Goal: Transaction & Acquisition: Purchase product/service

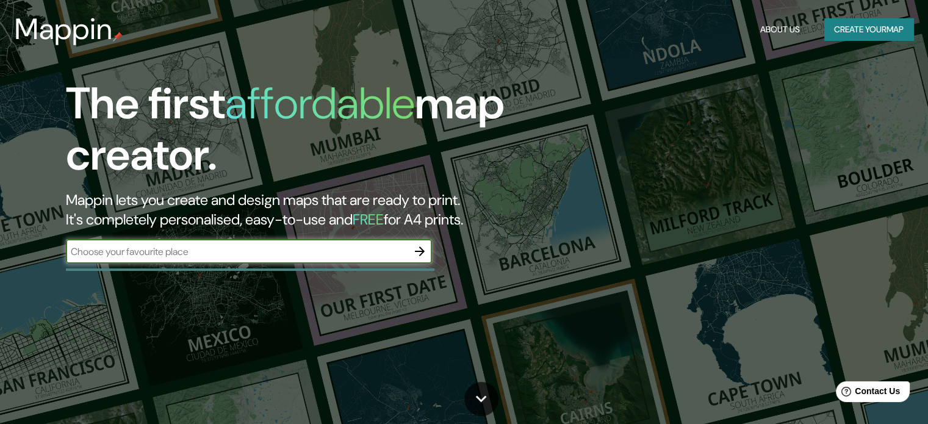
click at [848, 30] on button "Create your map" at bounding box center [868, 29] width 89 height 23
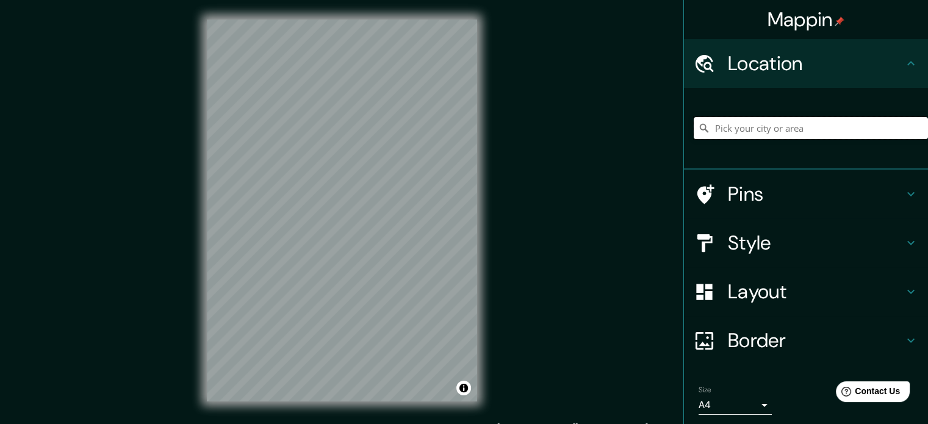
click at [745, 129] on input "Pick your city or area" at bounding box center [811, 128] width 234 height 22
paste input "Rio Lurin, [GEOGRAPHIC_DATA], [GEOGRAPHIC_DATA]"
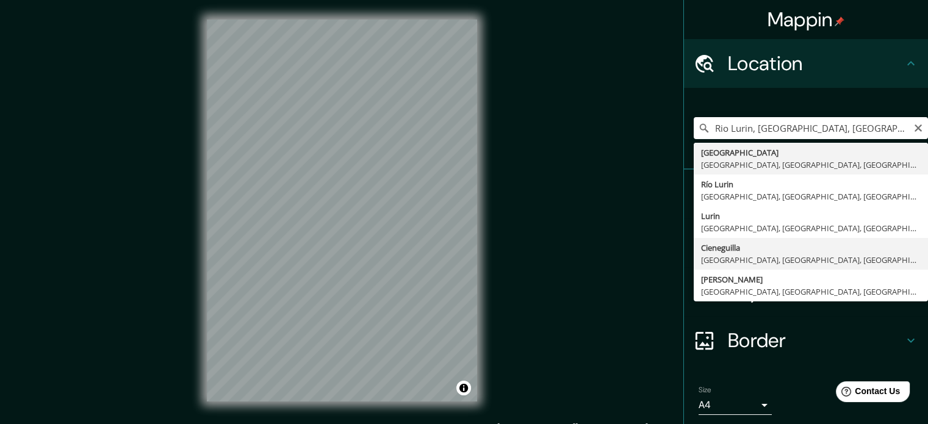
type input "Cieneguilla, [GEOGRAPHIC_DATA], [GEOGRAPHIC_DATA], [GEOGRAPHIC_DATA]"
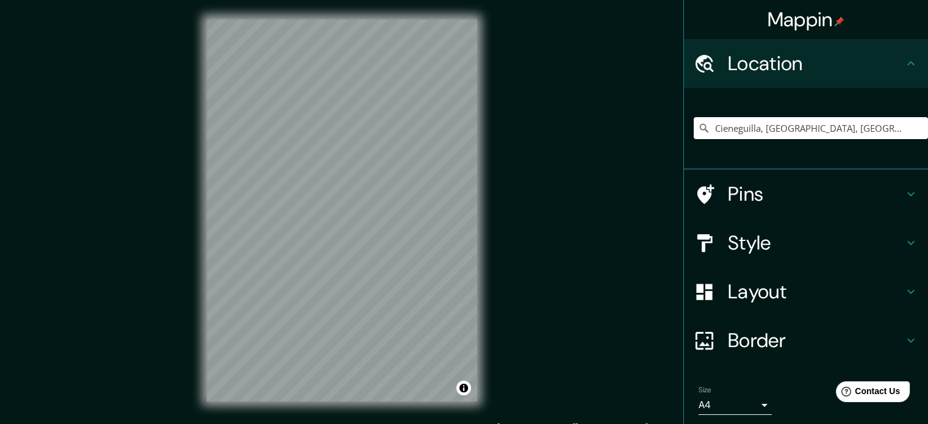
click at [199, 330] on div "© Mapbox © OpenStreetMap Improve this map" at bounding box center [341, 210] width 309 height 421
click at [722, 137] on input "Cieneguilla, [GEOGRAPHIC_DATA], [GEOGRAPHIC_DATA], [GEOGRAPHIC_DATA]" at bounding box center [811, 128] width 234 height 22
click at [725, 137] on input "Cieneguilla, [GEOGRAPHIC_DATA], [GEOGRAPHIC_DATA], [GEOGRAPHIC_DATA]" at bounding box center [811, 128] width 234 height 22
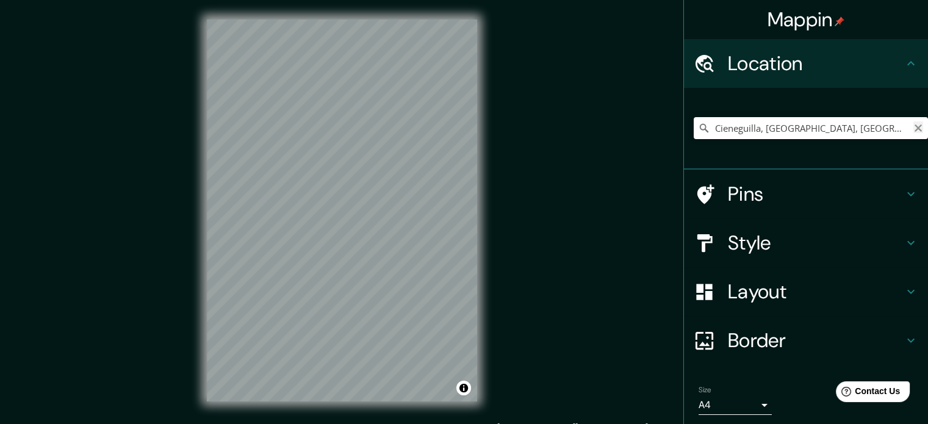
click at [913, 129] on icon "Clear" at bounding box center [918, 128] width 10 height 10
paste input "-12.084032, -76.771230"
click at [763, 125] on input "-12.084032, -76.771230" at bounding box center [811, 128] width 234 height 22
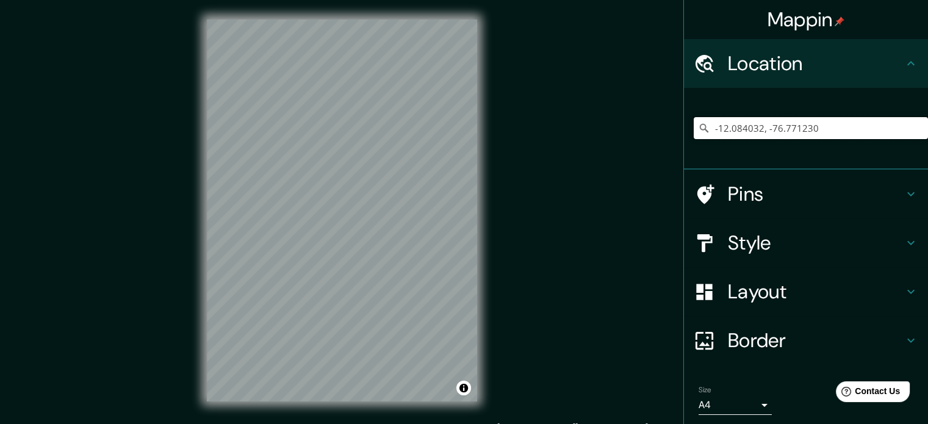
paste input "Rio Lurin, [GEOGRAPHIC_DATA], [GEOGRAPHIC_DATA]"
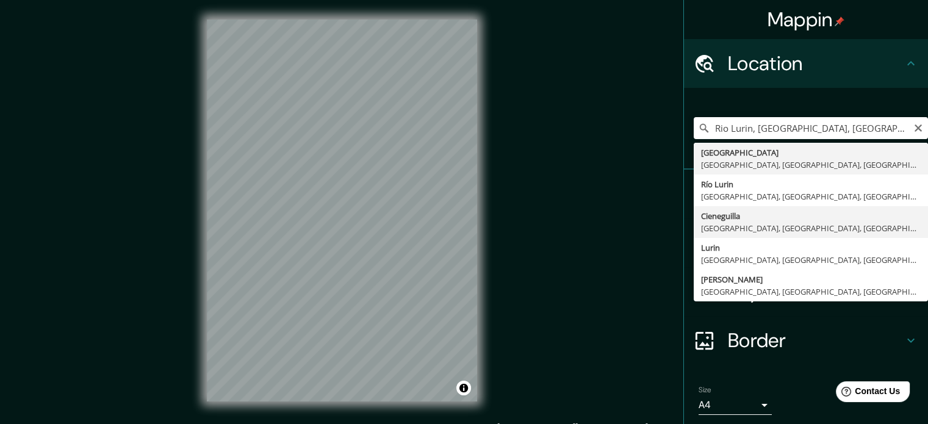
type input "Cieneguilla, [GEOGRAPHIC_DATA], [GEOGRAPHIC_DATA], [GEOGRAPHIC_DATA]"
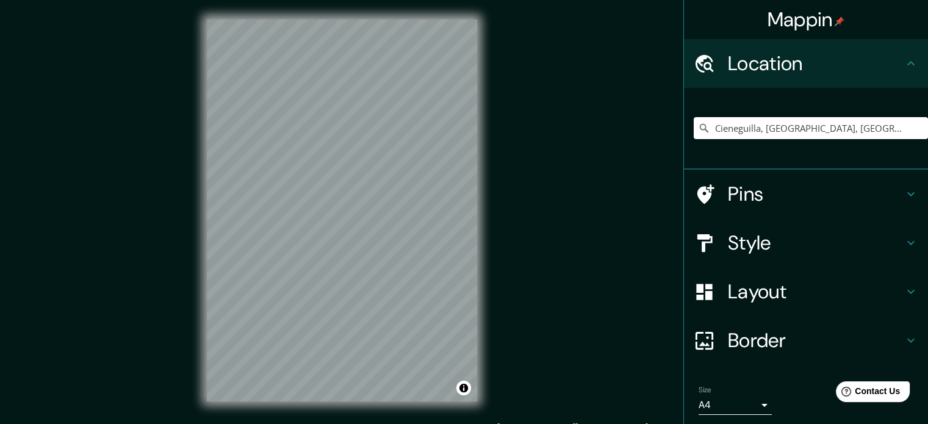
click at [834, 236] on h4 "Style" at bounding box center [816, 243] width 176 height 24
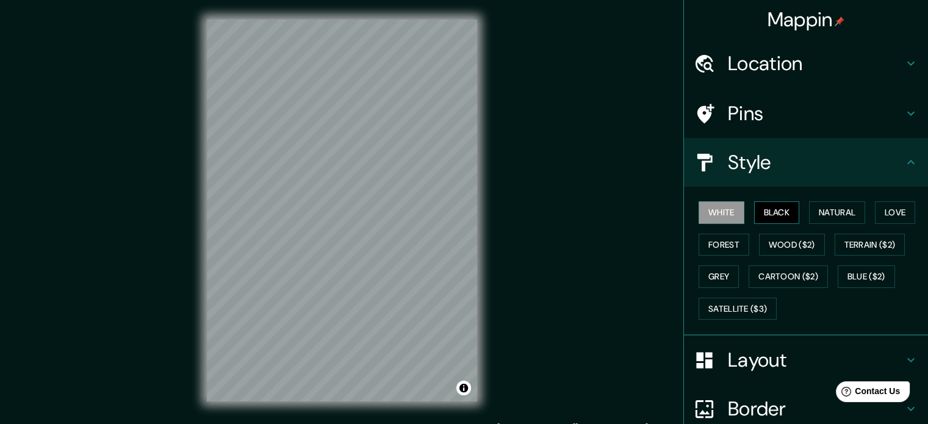
click at [755, 216] on button "Black" at bounding box center [777, 212] width 46 height 23
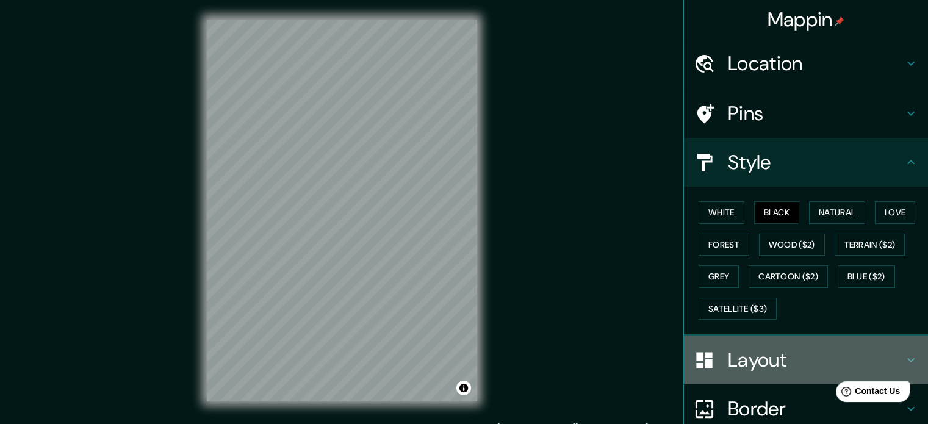
click at [803, 354] on h4 "Layout" at bounding box center [816, 360] width 176 height 24
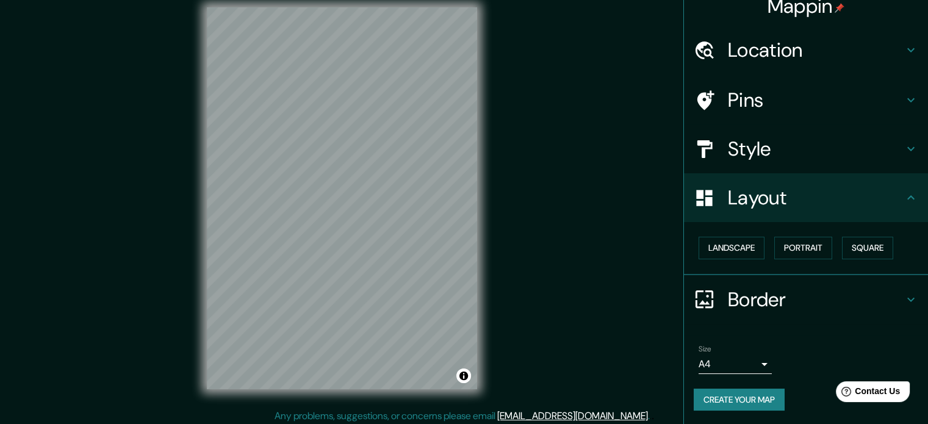
scroll to position [16, 0]
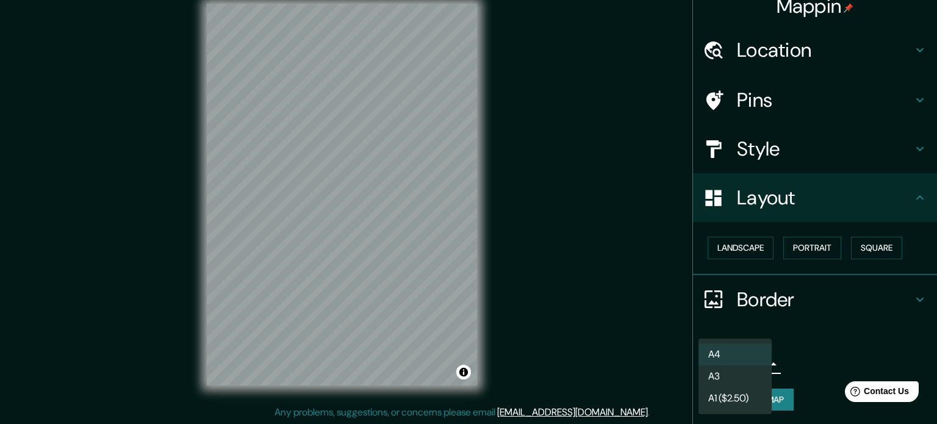
click at [759, 364] on body "Mappin Location [GEOGRAPHIC_DATA], [GEOGRAPHIC_DATA], [GEOGRAPHIC_DATA], [GEOGR…" at bounding box center [468, 196] width 937 height 424
click at [744, 382] on li "A3" at bounding box center [734, 376] width 73 height 22
type input "a4"
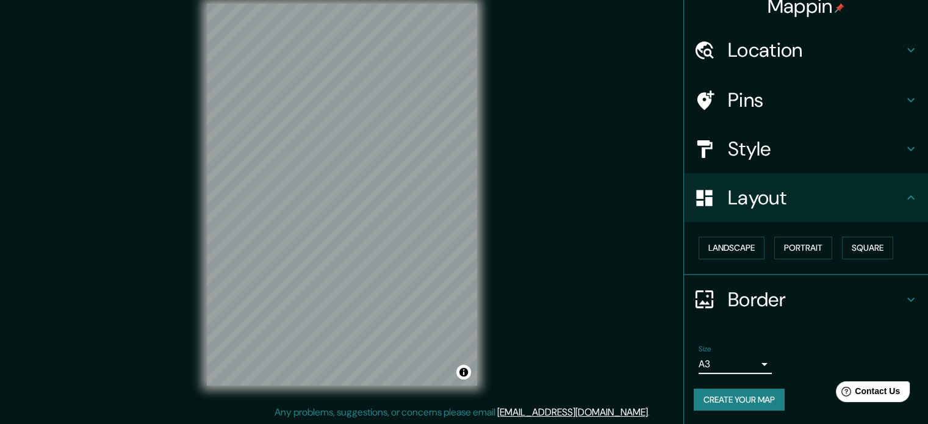
click at [753, 396] on button "Create your map" at bounding box center [739, 400] width 91 height 23
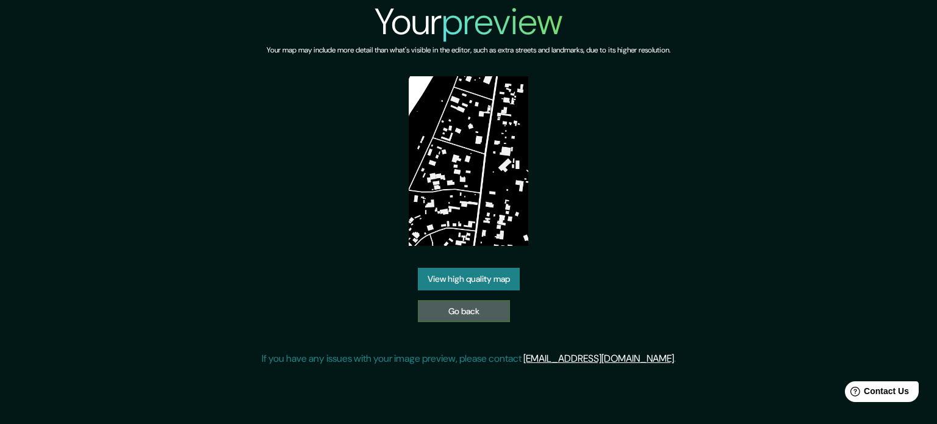
click at [492, 307] on link "Go back" at bounding box center [464, 311] width 92 height 23
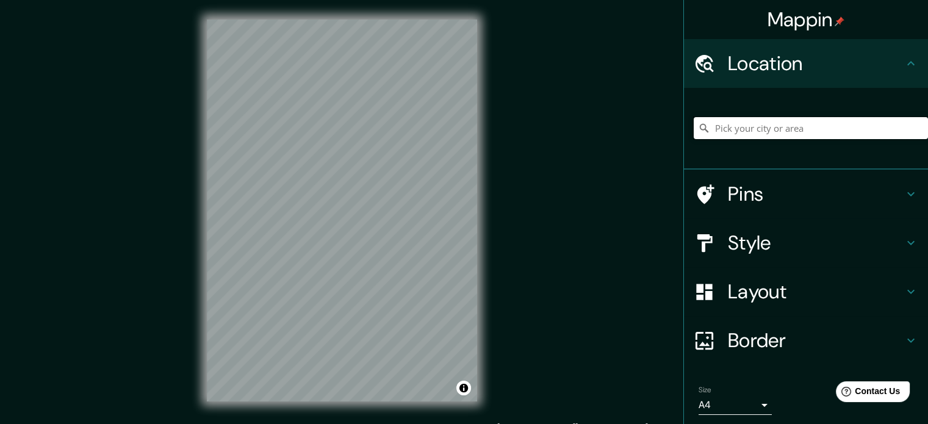
click at [785, 124] on input "Pick your city or area" at bounding box center [811, 128] width 234 height 22
paste input "Rio Lurin, [GEOGRAPHIC_DATA], [GEOGRAPHIC_DATA]"
click at [754, 132] on input "Cieneguilla, [GEOGRAPHIC_DATA], [GEOGRAPHIC_DATA], [GEOGRAPHIC_DATA]" at bounding box center [811, 128] width 234 height 22
click at [754, 132] on input "Cieneguilla, Lima, Provincia de Lima, Perú" at bounding box center [811, 128] width 234 height 22
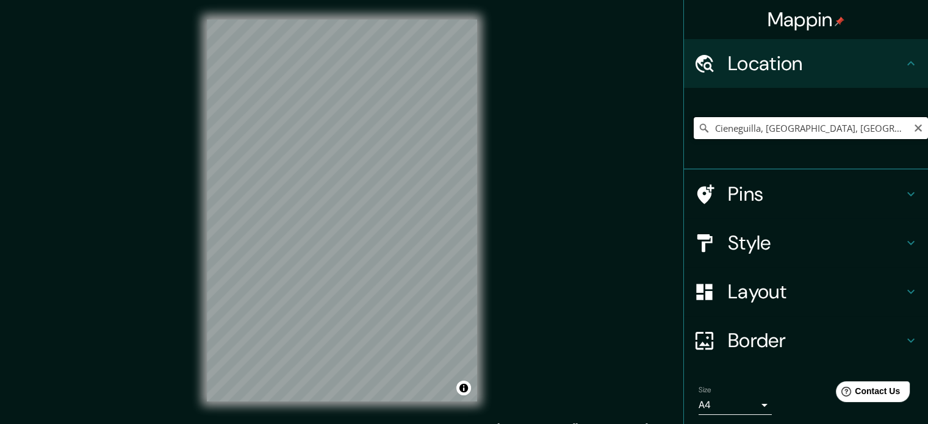
click at [754, 132] on input "Cieneguilla, Lima, Provincia de Lima, Perú" at bounding box center [811, 128] width 234 height 22
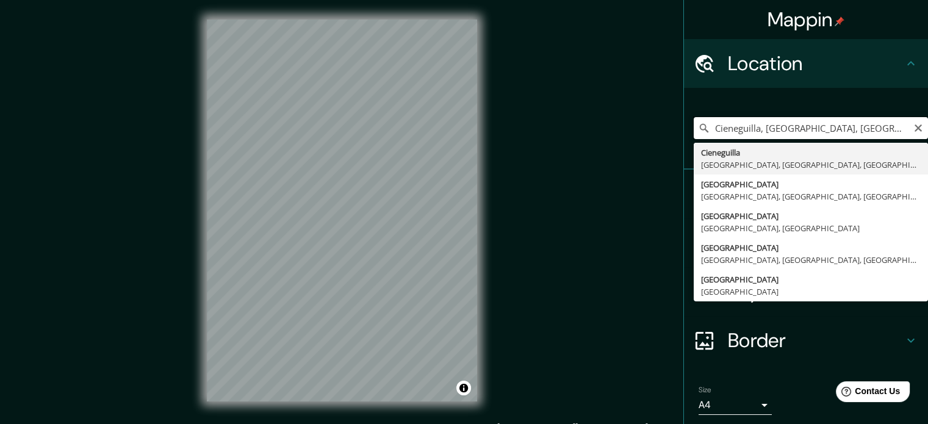
paste input "Rio Lurin, Cieneguill"
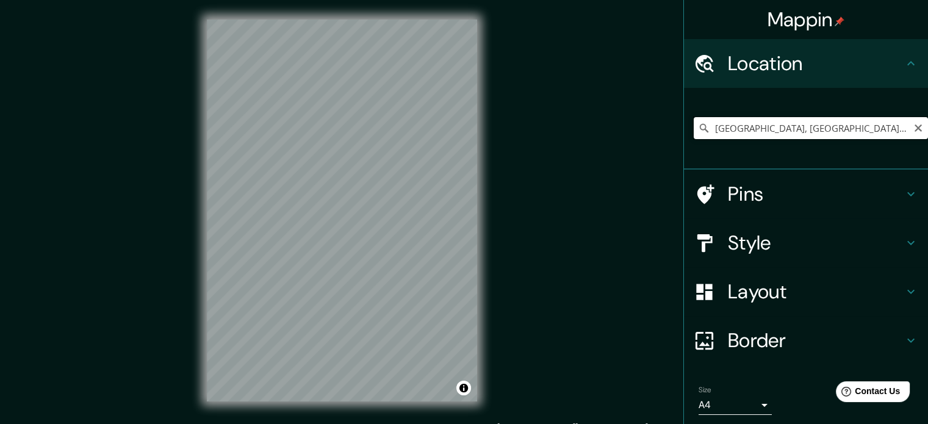
click at [764, 126] on input "Avenida Río Lurín, Lima, Provincia de Lima, Perú" at bounding box center [811, 128] width 234 height 22
paste input "Rio Lurin, Cieneguill"
click at [767, 126] on input "Lurin, Lima, Provincia de Lima, Perú" at bounding box center [811, 128] width 234 height 22
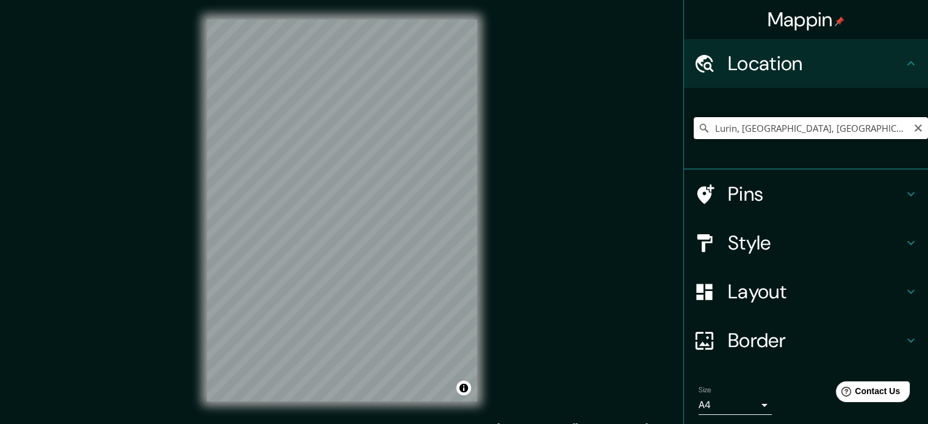
click at [768, 126] on input "Lurin, Lima, Provincia de Lima, Perú" at bounding box center [811, 128] width 234 height 22
click at [769, 125] on input "Lurin, Lima, Provincia de Lima, Perú" at bounding box center [811, 128] width 234 height 22
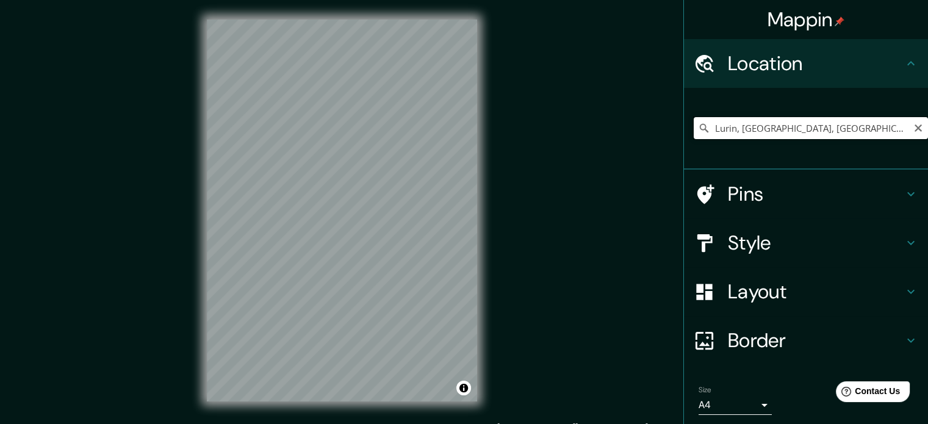
paste input "Rio Lurin, Cieneguill"
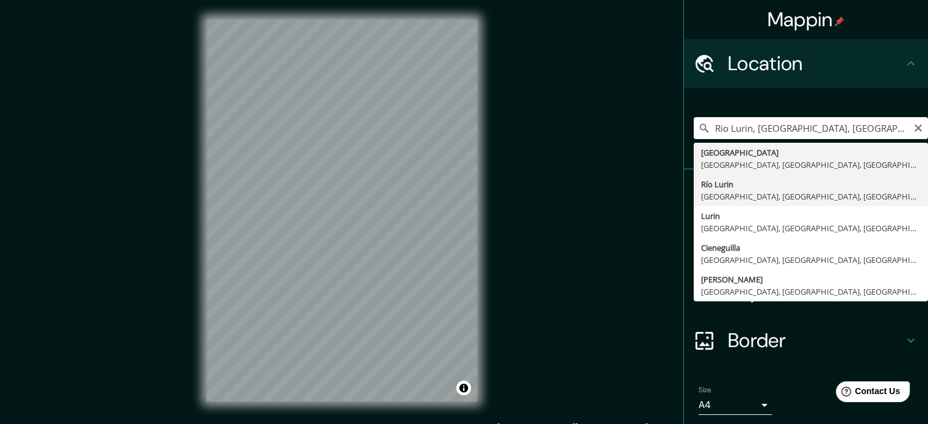
type input "Río Lurin, Lima, Provincia de Lima, Perú"
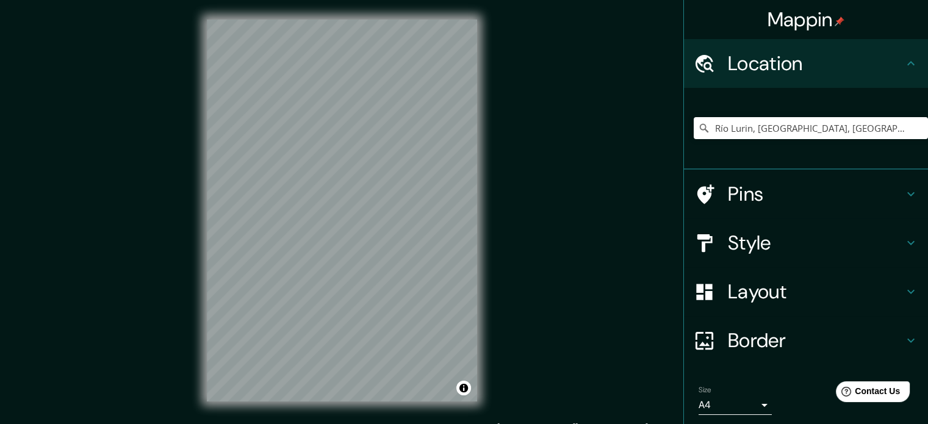
click at [832, 141] on div "Río Lurin, Lima, Provincia de Lima, Perú" at bounding box center [811, 128] width 234 height 61
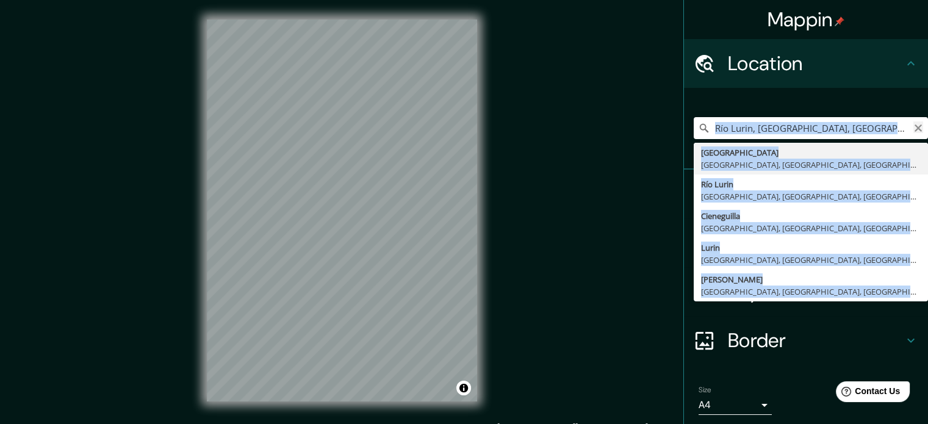
click at [914, 126] on icon "Clear" at bounding box center [917, 127] width 7 height 7
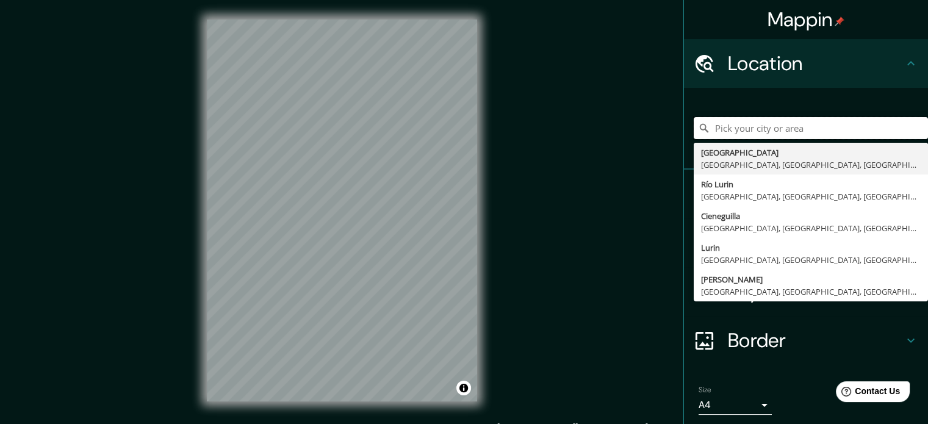
paste input "Rio Lurin, [GEOGRAPHIC_DATA], [GEOGRAPHIC_DATA]"
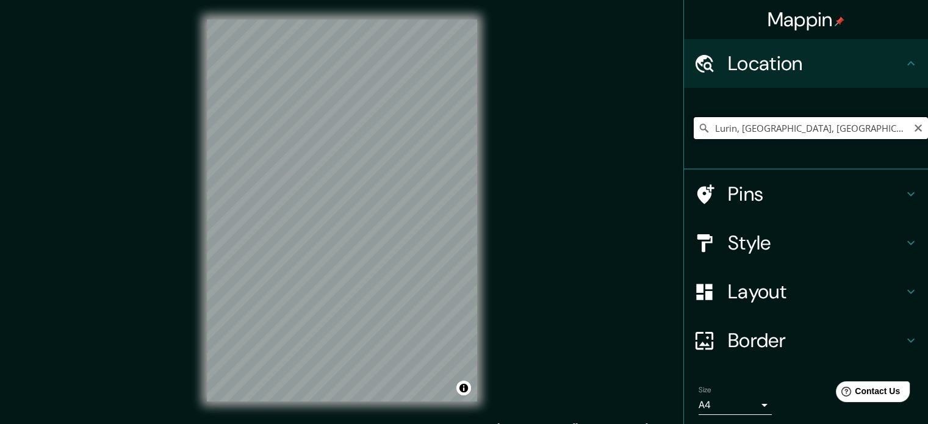
click at [825, 135] on input "Lurin, Lima, Provincia de Lima, Perú" at bounding box center [811, 128] width 234 height 22
click at [825, 134] on input "Lurin, Lima, Provincia de Lima, Perú" at bounding box center [811, 128] width 234 height 22
paste input "Rio Lurin, Cieneguill"
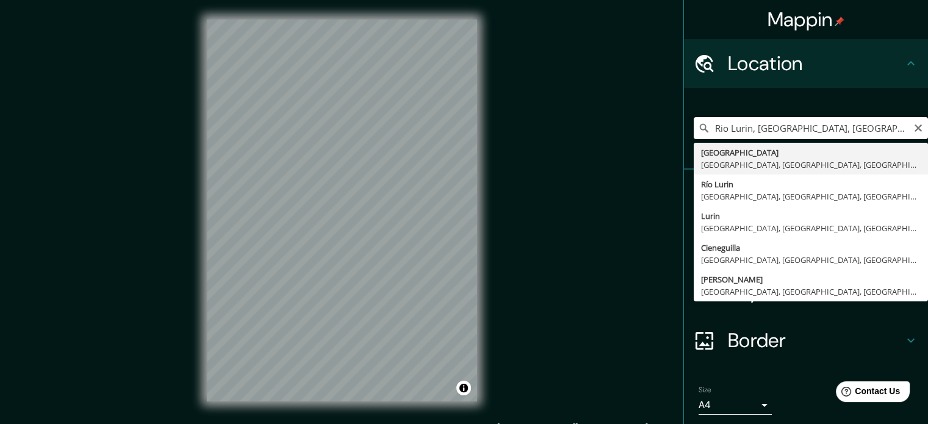
type input "Avenida Río Lurín, Lima, Provincia de Lima, Perú"
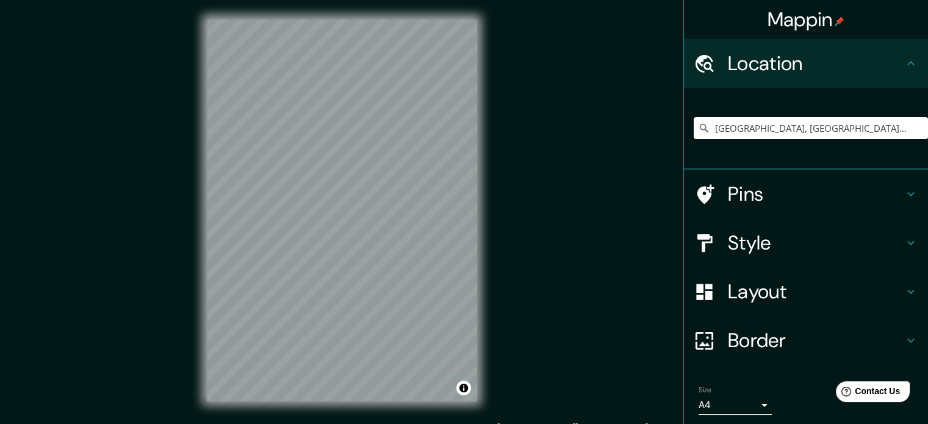
click at [798, 275] on div "Layout" at bounding box center [806, 291] width 244 height 49
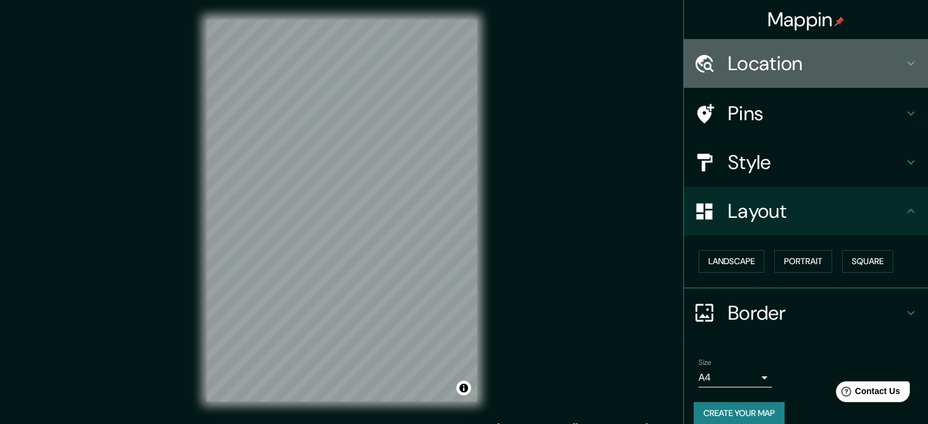
click at [777, 62] on h4 "Location" at bounding box center [816, 63] width 176 height 24
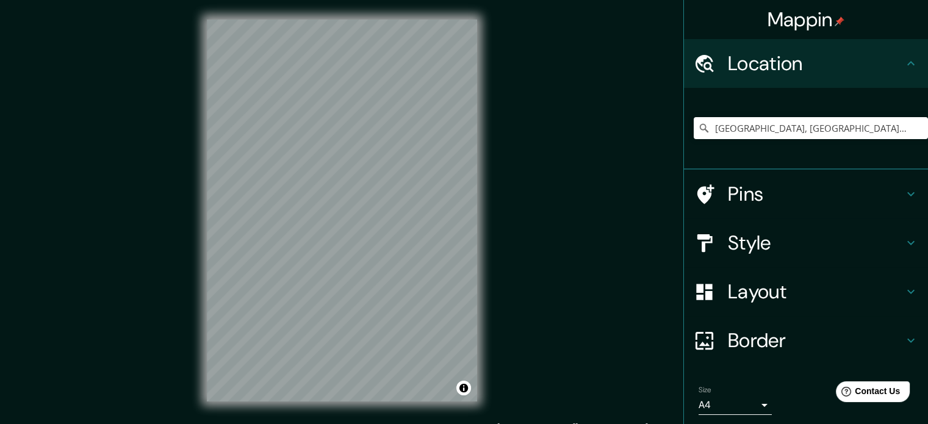
click at [777, 61] on h4 "Location" at bounding box center [816, 63] width 176 height 24
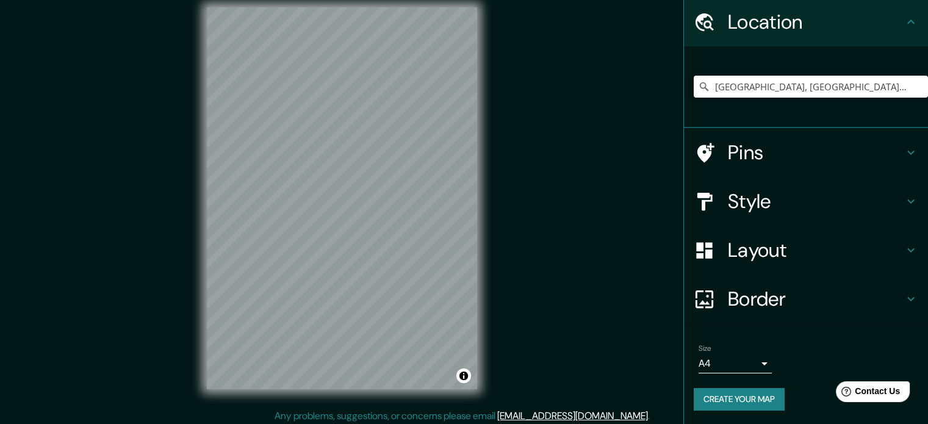
scroll to position [16, 0]
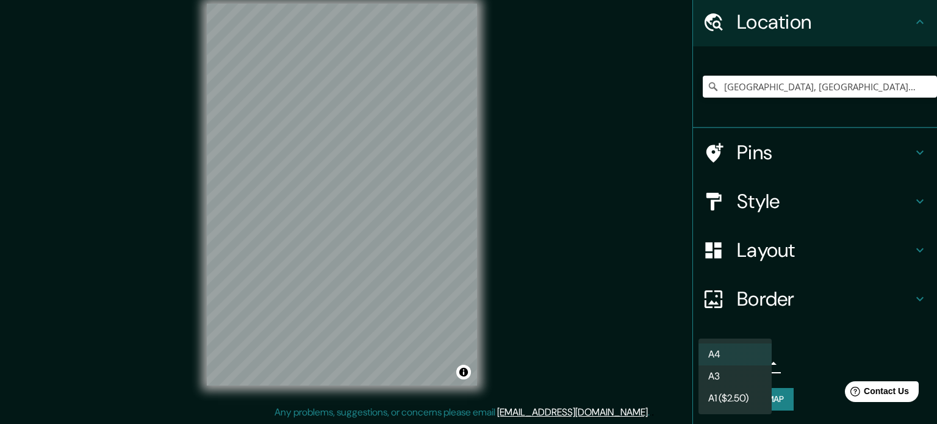
click at [753, 361] on body "Mappin Location Avenida Río Lurín, Lima, Provincia de Lima, Perú Pins Style Lay…" at bounding box center [468, 196] width 937 height 424
click at [758, 373] on li "A3" at bounding box center [734, 376] width 73 height 22
type input "a4"
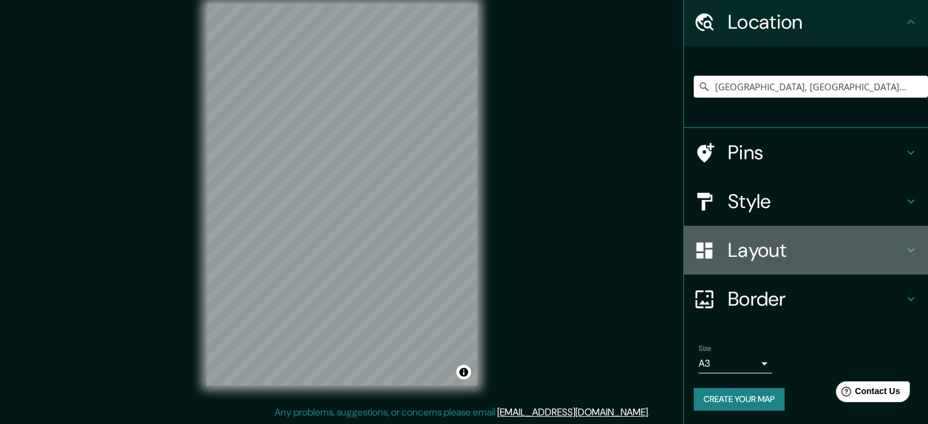
click at [802, 243] on h4 "Layout" at bounding box center [816, 250] width 176 height 24
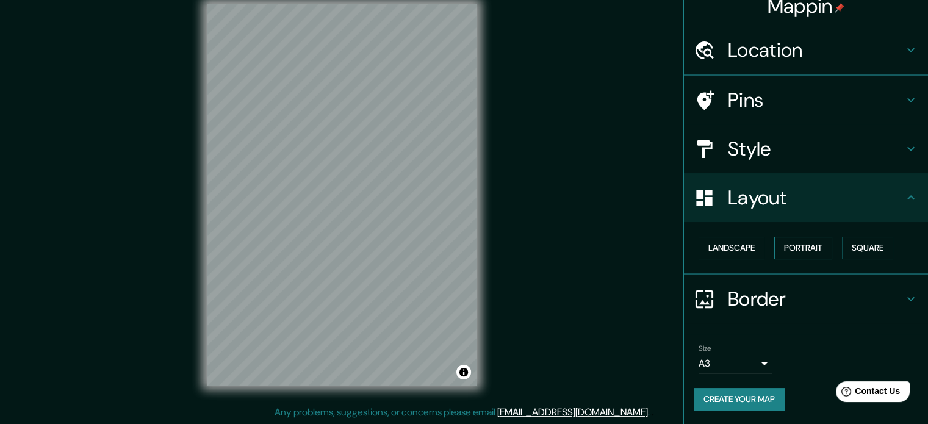
scroll to position [13, 0]
click at [865, 246] on button "Square" at bounding box center [867, 248] width 51 height 23
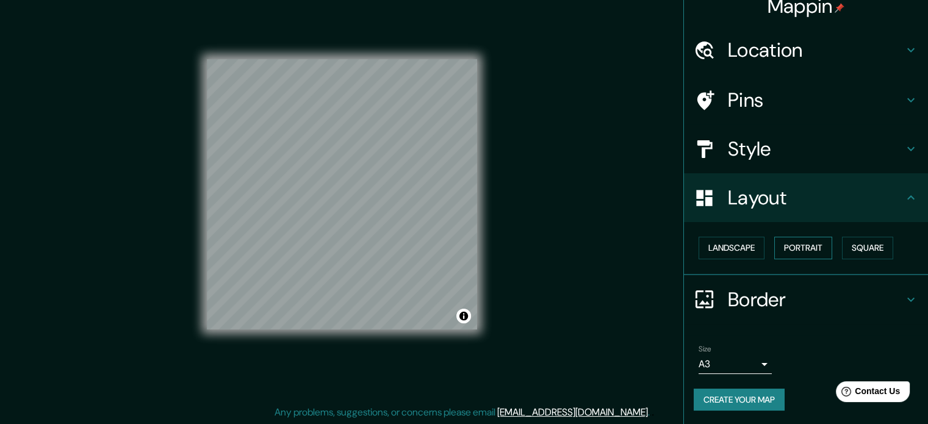
click at [805, 245] on button "Portrait" at bounding box center [803, 248] width 58 height 23
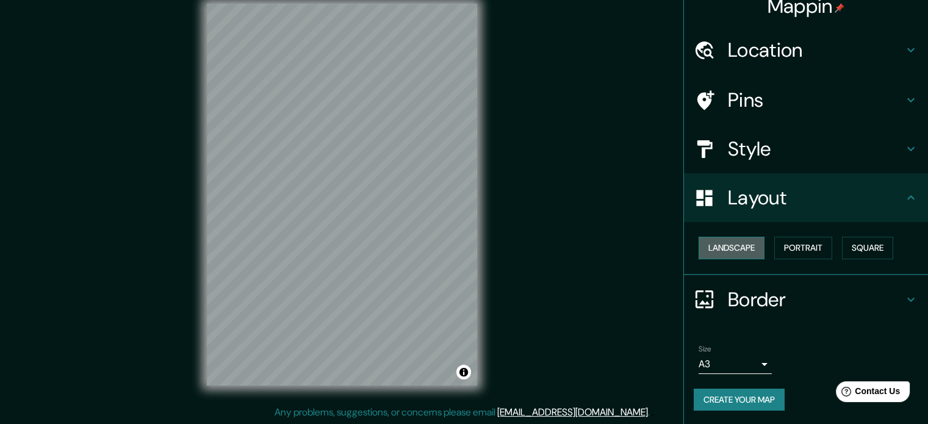
click at [737, 246] on button "Landscape" at bounding box center [731, 248] width 66 height 23
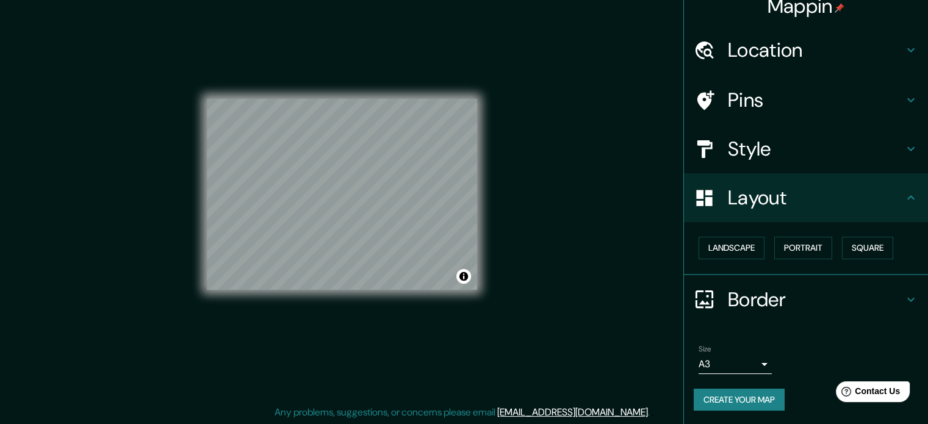
click at [801, 148] on h4 "Style" at bounding box center [816, 149] width 176 height 24
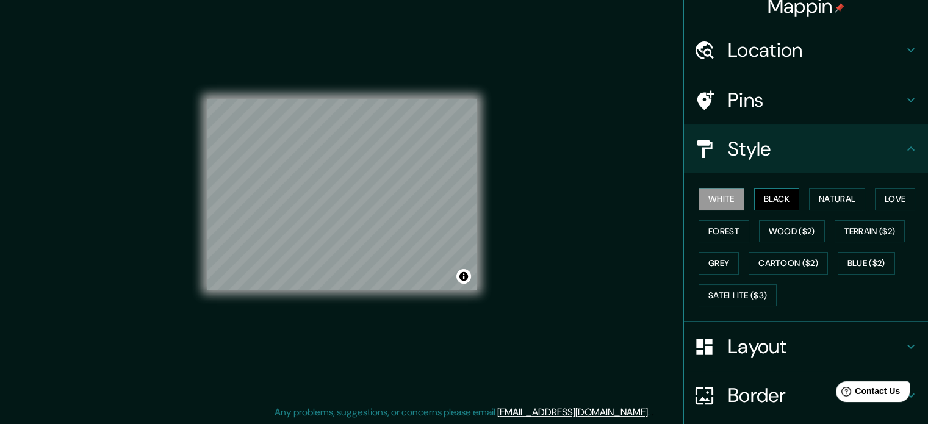
click at [771, 195] on button "Black" at bounding box center [777, 199] width 46 height 23
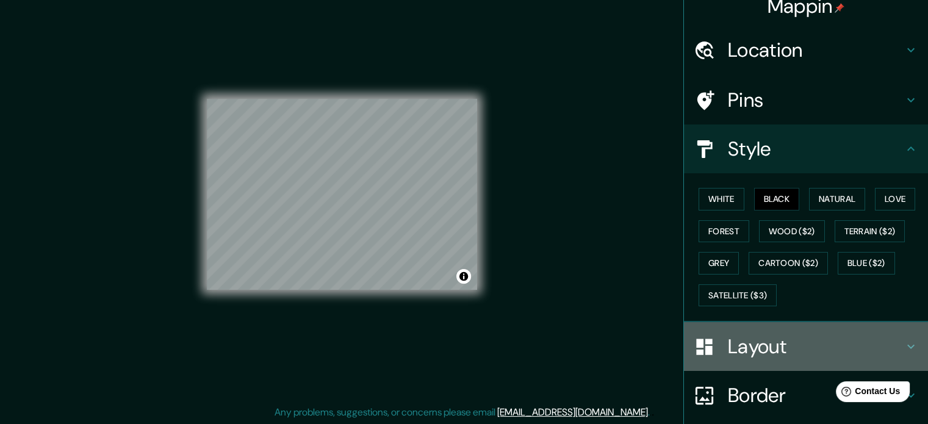
click at [880, 334] on h4 "Layout" at bounding box center [816, 346] width 176 height 24
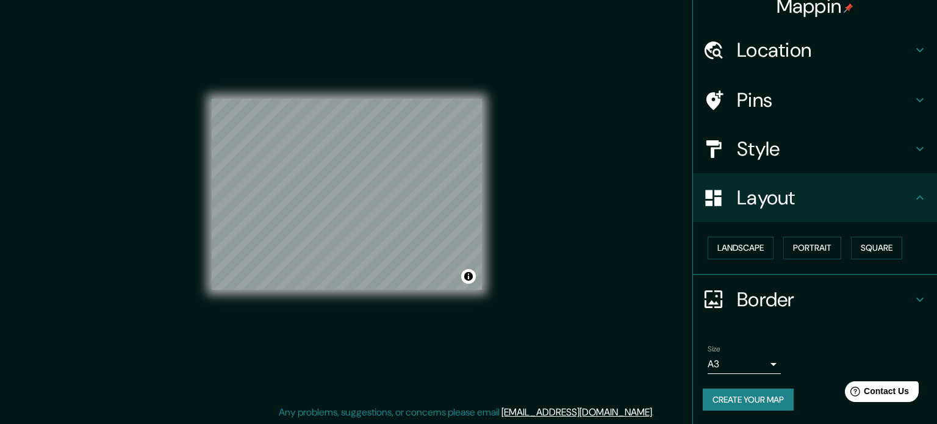
click at [753, 358] on body "Mappin Location Avenida Río Lurín, Lima, Provincia de Lima, Perú Pins Style Lay…" at bounding box center [468, 196] width 937 height 424
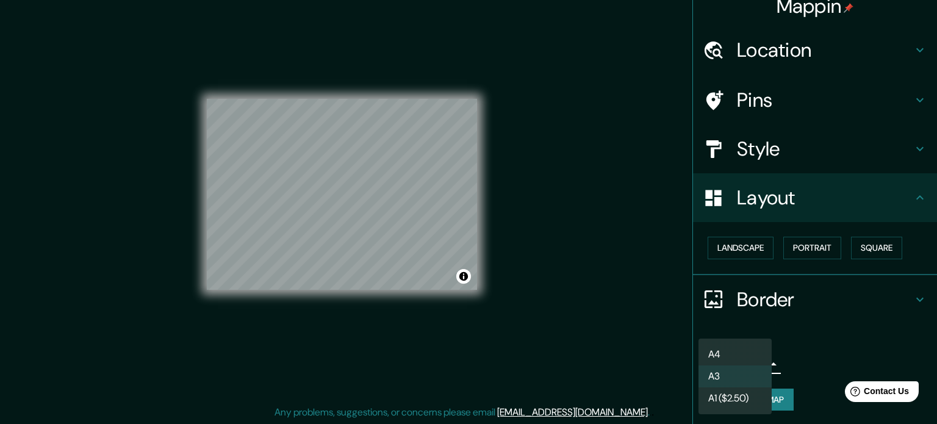
click at [833, 317] on div at bounding box center [468, 212] width 937 height 424
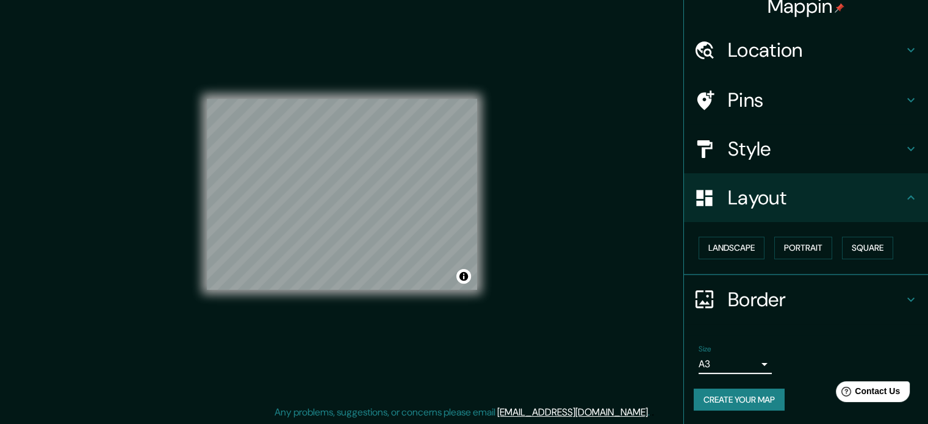
click at [844, 298] on h4 "Border" at bounding box center [816, 299] width 176 height 24
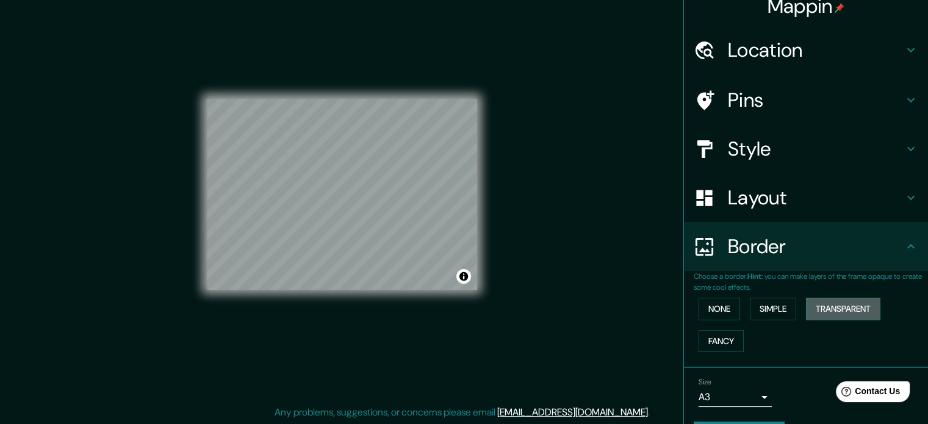
click at [816, 306] on button "Transparent" at bounding box center [843, 309] width 74 height 23
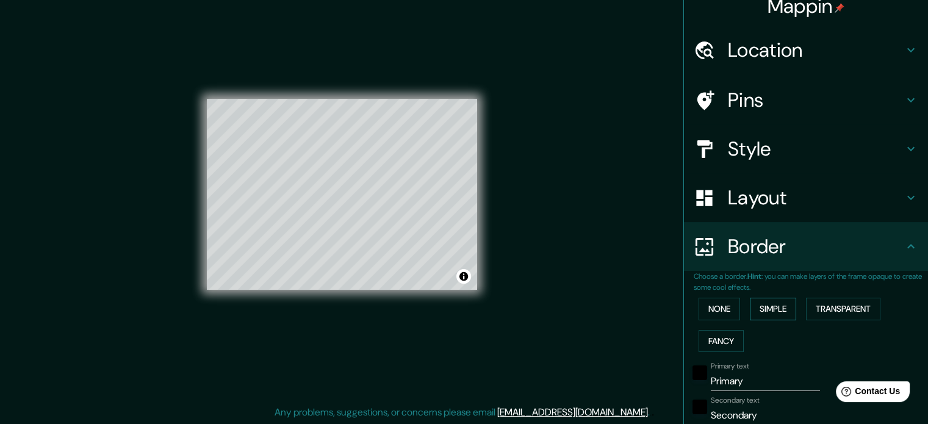
click at [787, 307] on button "Simple" at bounding box center [773, 309] width 46 height 23
click at [718, 333] on button "Fancy" at bounding box center [720, 341] width 45 height 23
click at [705, 312] on button "None" at bounding box center [718, 309] width 41 height 23
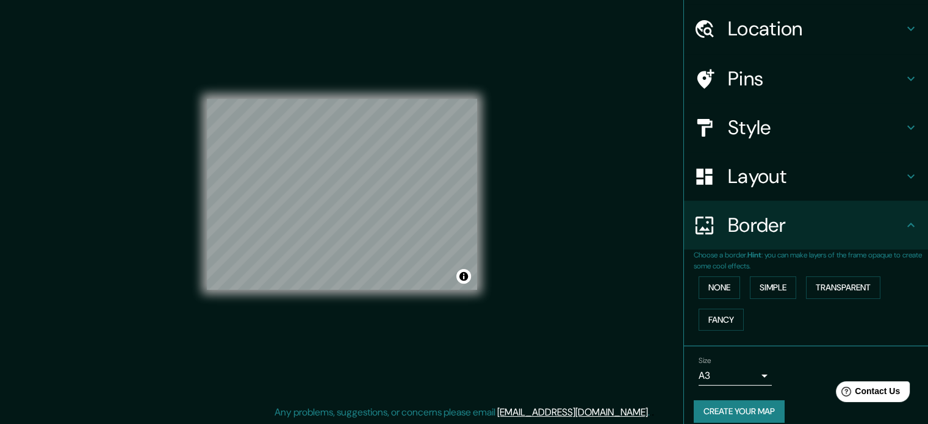
scroll to position [46, 0]
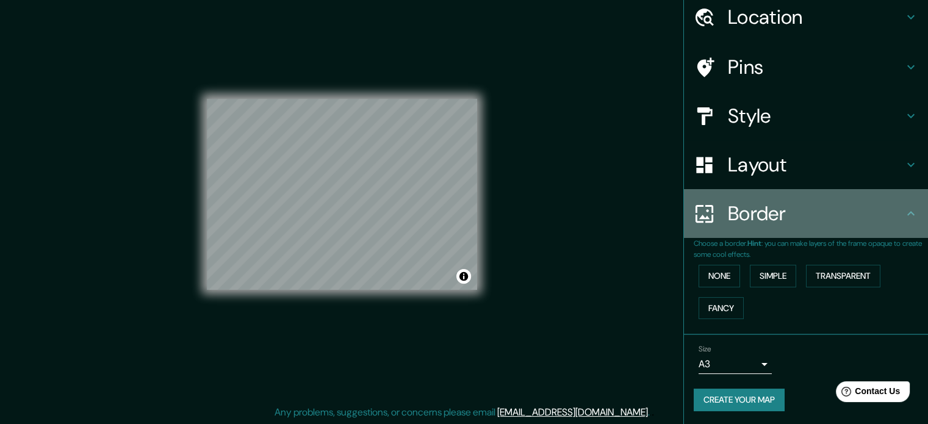
click at [864, 220] on h4 "Border" at bounding box center [816, 213] width 176 height 24
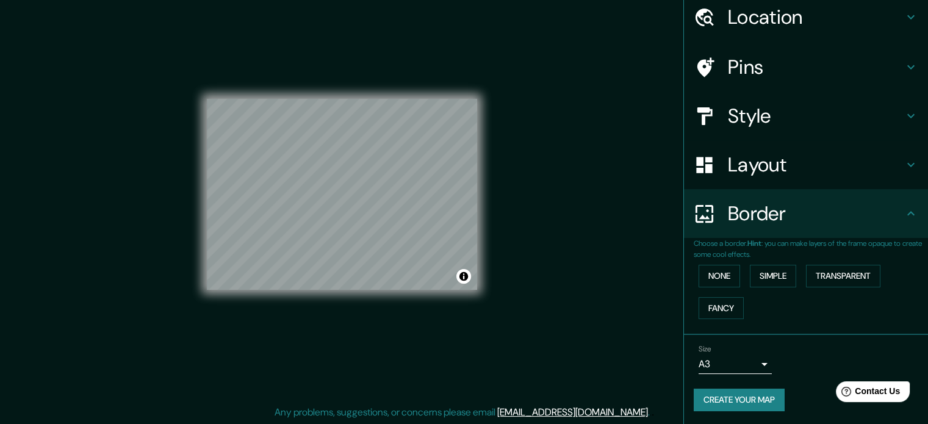
click at [820, 120] on h4 "Style" at bounding box center [816, 116] width 176 height 24
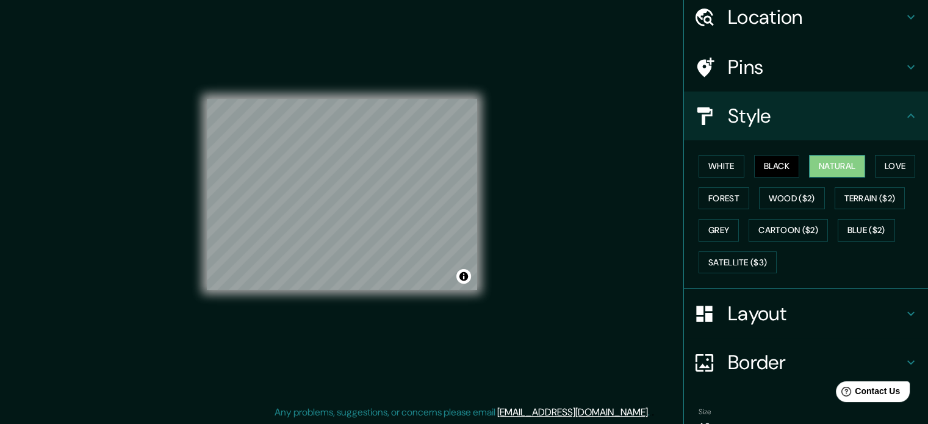
click at [833, 168] on button "Natural" at bounding box center [837, 166] width 56 height 23
click at [767, 165] on button "Black" at bounding box center [777, 166] width 46 height 23
click at [809, 163] on button "Natural" at bounding box center [837, 166] width 56 height 23
click at [875, 167] on button "Love" at bounding box center [895, 166] width 40 height 23
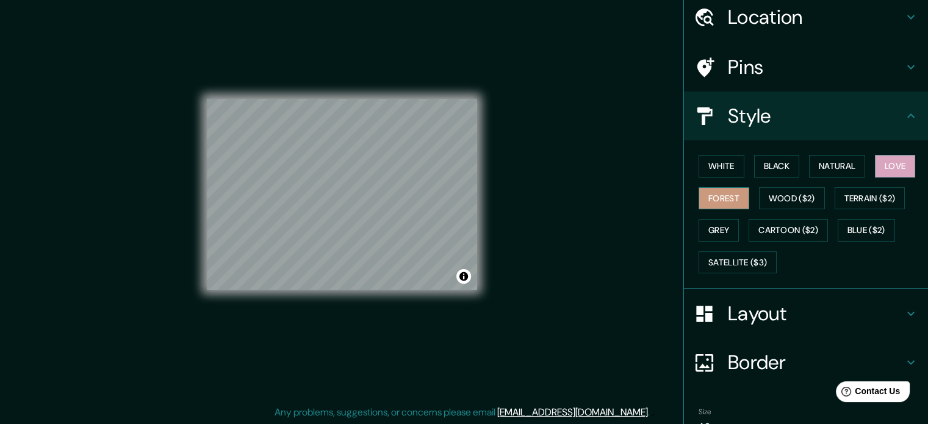
click at [717, 198] on button "Forest" at bounding box center [723, 198] width 51 height 23
click at [768, 160] on button "Black" at bounding box center [777, 166] width 46 height 23
click at [717, 192] on button "Forest" at bounding box center [723, 198] width 51 height 23
click at [459, 278] on button "Toggle attribution" at bounding box center [463, 276] width 15 height 15
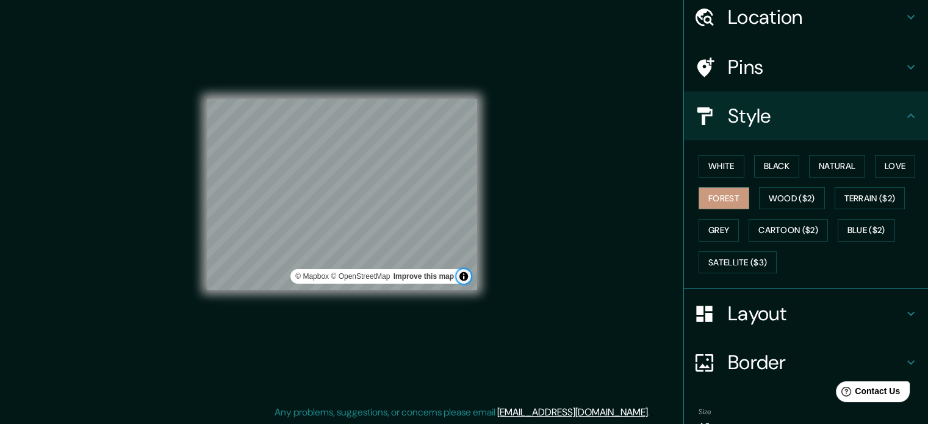
click at [461, 278] on button "Toggle attribution" at bounding box center [463, 276] width 15 height 15
click at [467, 273] on button "Toggle attribution" at bounding box center [463, 276] width 15 height 15
click at [440, 276] on link "Improve this map" at bounding box center [423, 276] width 60 height 9
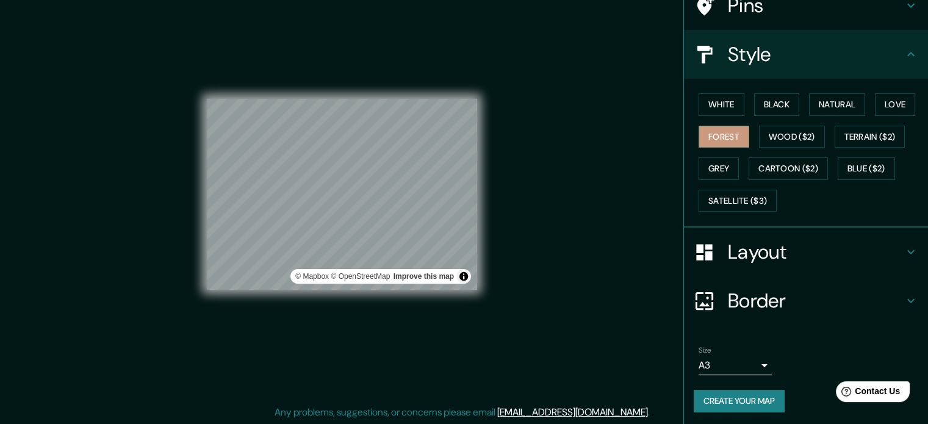
scroll to position [109, 0]
click at [743, 396] on button "Create your map" at bounding box center [739, 400] width 91 height 23
